Goal: Task Accomplishment & Management: Complete application form

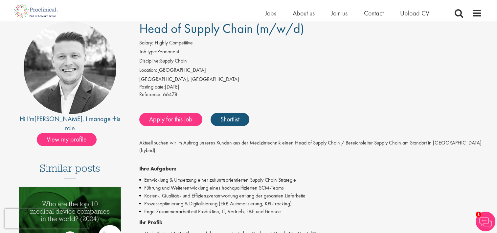
scroll to position [66, 0]
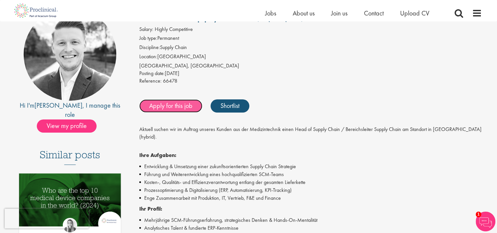
click at [176, 102] on link "Apply for this job" at bounding box center [170, 105] width 63 height 13
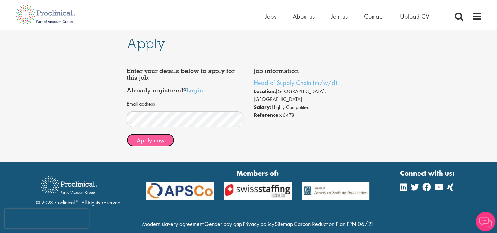
click at [159, 141] on button "Apply now" at bounding box center [151, 139] width 48 height 13
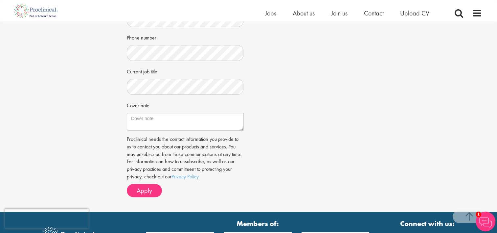
scroll to position [197, 0]
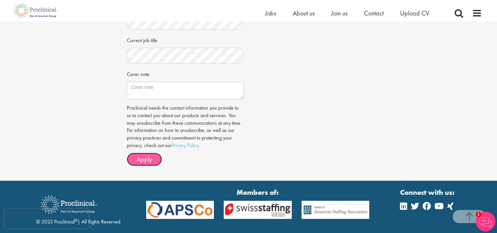
click at [146, 160] on span "Apply" at bounding box center [144, 159] width 15 height 9
